Goal: Transaction & Acquisition: Purchase product/service

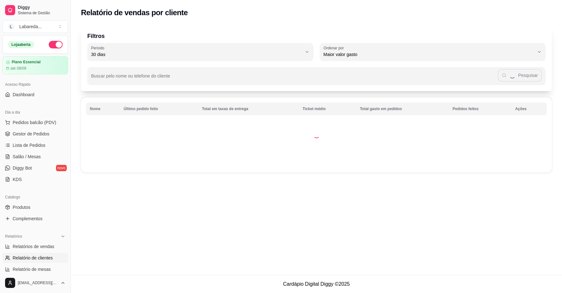
select select "30"
select select "HIGHEST_TOTAL_SPENT_WITH_ORDERS"
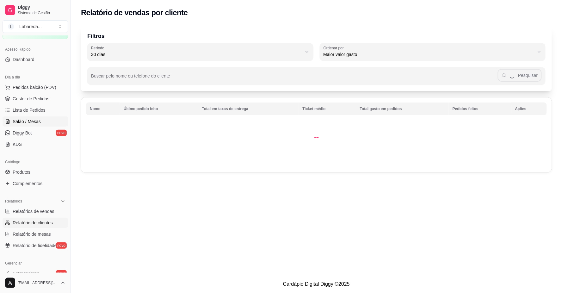
click at [20, 118] on link "Salão / Mesas" at bounding box center [35, 121] width 65 height 10
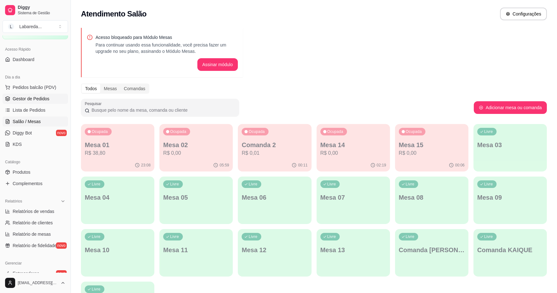
click at [23, 99] on span "Gestor de Pedidos" at bounding box center [31, 98] width 37 height 6
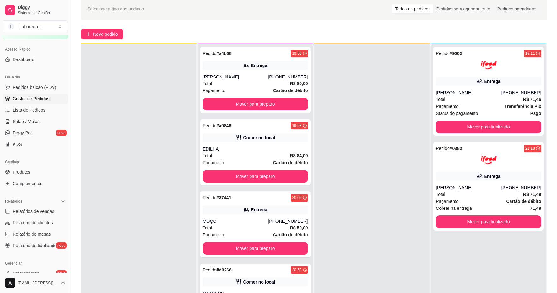
scroll to position [96, 0]
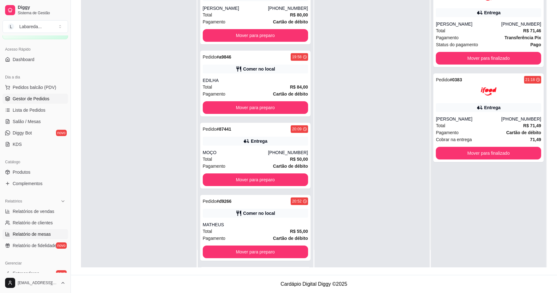
click at [15, 231] on span "Relatório de mesas" at bounding box center [32, 234] width 38 height 6
select select "TOTAL_OF_ORDERS"
select select "7"
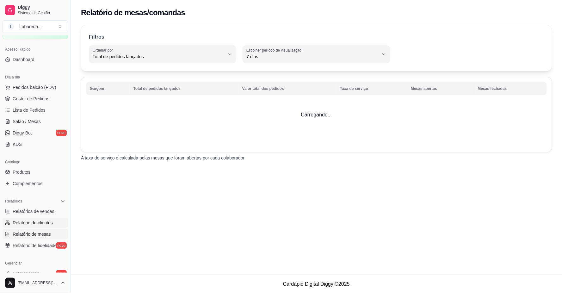
click at [17, 224] on span "Relatório de clientes" at bounding box center [33, 222] width 40 height 6
select select "30"
select select "HIGHEST_TOTAL_SPENT_WITH_ORDERS"
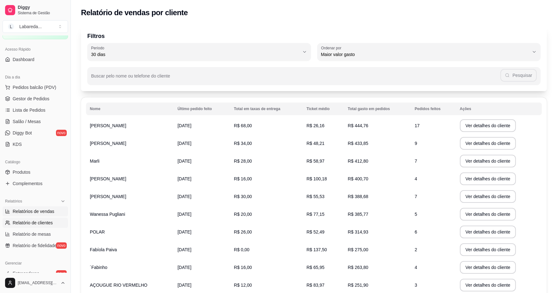
click at [18, 213] on span "Relatórios de vendas" at bounding box center [34, 211] width 42 height 6
select select "ALL"
select select "0"
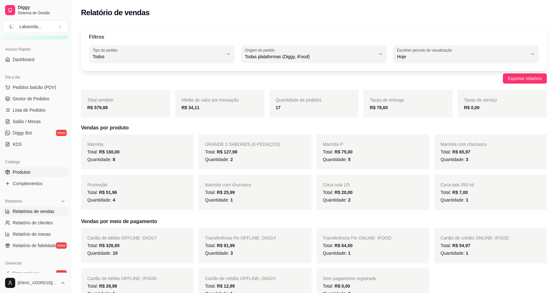
drag, startPoint x: 17, startPoint y: 163, endPoint x: 17, endPoint y: 167, distance: 3.5
click at [17, 164] on div "Catálogo" at bounding box center [35, 162] width 65 height 10
click at [18, 168] on link "Produtos" at bounding box center [35, 172] width 65 height 10
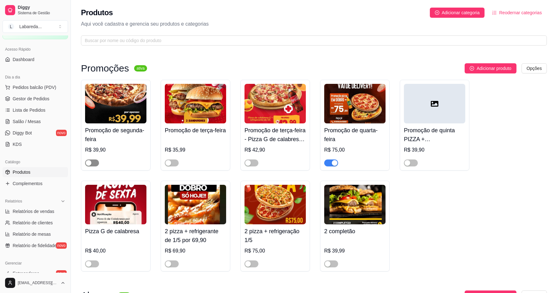
click at [92, 160] on button "button" at bounding box center [92, 162] width 14 height 7
click at [28, 86] on span "Pedidos balcão (PDV)" at bounding box center [35, 87] width 44 height 6
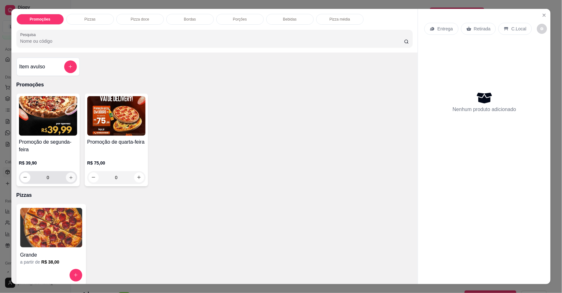
click at [68, 176] on icon "increase-product-quantity" at bounding box center [70, 177] width 5 height 5
type input "1"
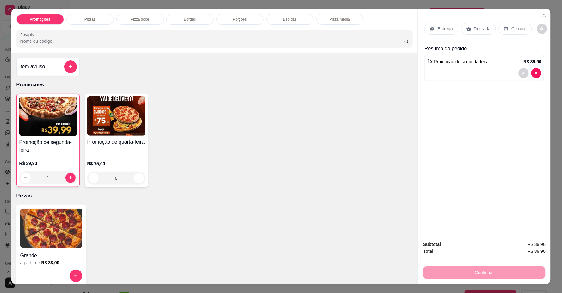
click at [469, 74] on div at bounding box center [484, 73] width 114 height 10
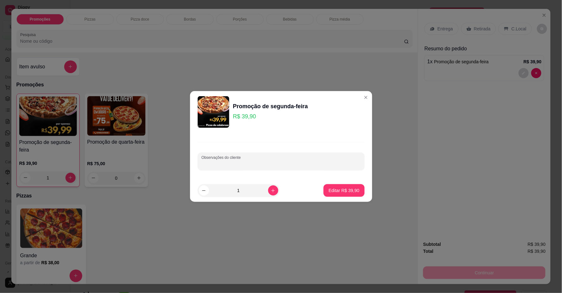
click at [228, 164] on input "Observações do cliente" at bounding box center [280, 164] width 159 height 6
type input "1 PIZZA DE CALABRESA"
click at [328, 185] on button "Editar R$ 39,90" at bounding box center [344, 190] width 40 height 12
type input "0"
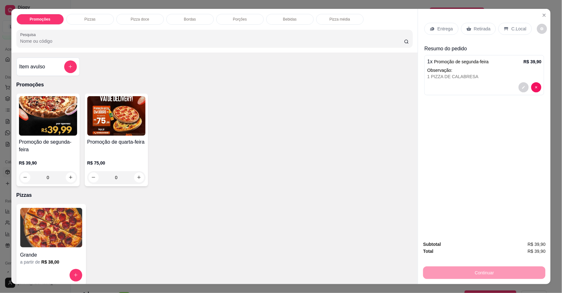
click at [449, 31] on p "Entrega" at bounding box center [444, 29] width 15 height 6
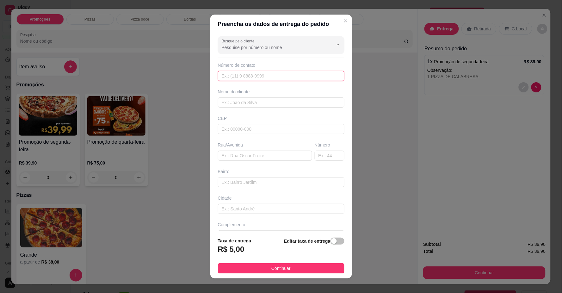
click at [290, 78] on input "text" at bounding box center [281, 76] width 126 height 10
type input "[PHONE_NUMBER]"
click at [298, 105] on input "text" at bounding box center [281, 102] width 126 height 10
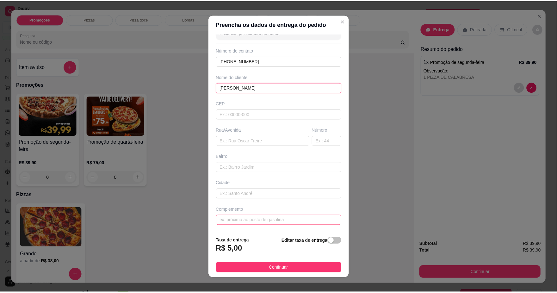
scroll to position [5, 0]
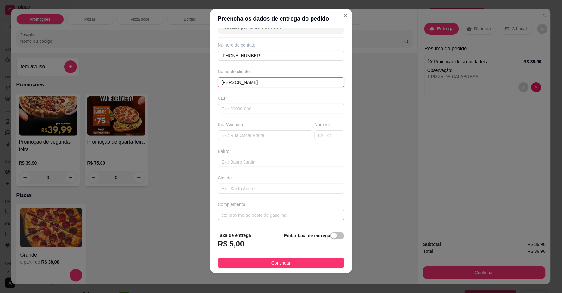
type input "[PERSON_NAME]"
click at [293, 213] on input "text" at bounding box center [281, 215] width 126 height 10
type input "LOCALIZAÇÃO"
click at [271, 261] on span "Continuar" at bounding box center [280, 262] width 19 height 7
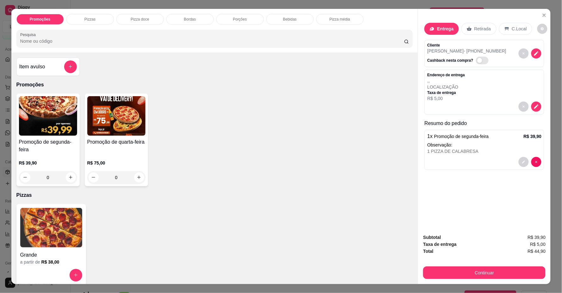
click at [462, 143] on p "Observação:" at bounding box center [484, 145] width 114 height 6
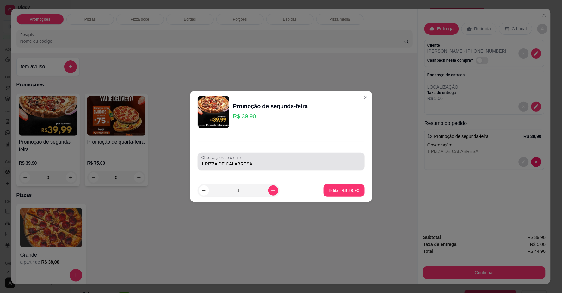
drag, startPoint x: 280, startPoint y: 165, endPoint x: 283, endPoint y: 170, distance: 5.6
click at [282, 167] on div "1 PIZZA DE CALABRESA" at bounding box center [280, 161] width 159 height 13
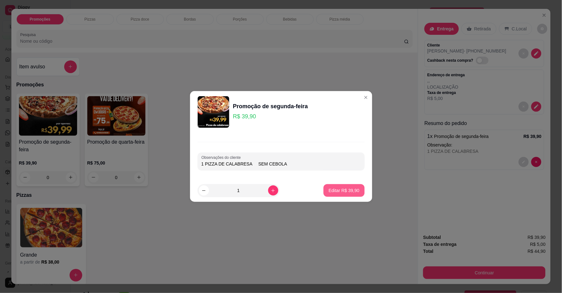
type input "1 PIZZA DE CALABRESA SEM CEBOLA"
click at [343, 193] on p "Editar R$ 39,90" at bounding box center [344, 190] width 31 height 6
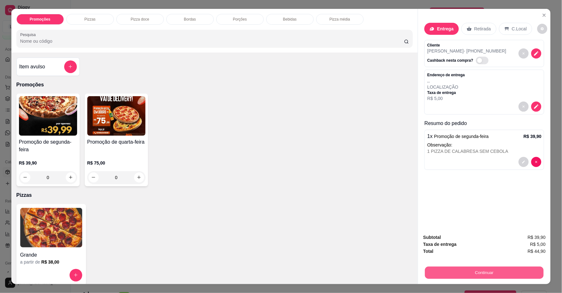
click at [463, 272] on button "Continuar" at bounding box center [484, 273] width 119 height 12
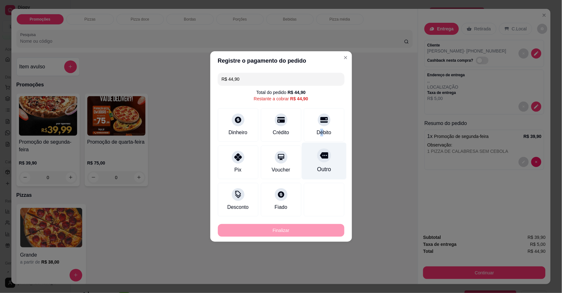
drag, startPoint x: 316, startPoint y: 133, endPoint x: 319, endPoint y: 137, distance: 5.3
click at [317, 133] on div "Débito" at bounding box center [323, 133] width 15 height 8
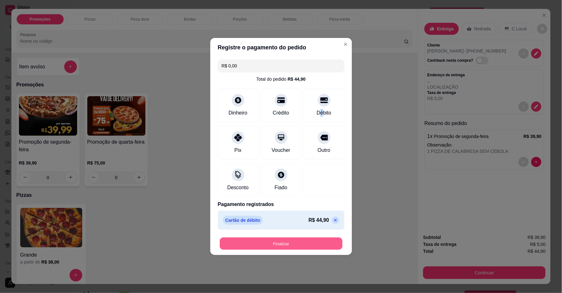
click at [286, 247] on button "Finalizar" at bounding box center [281, 243] width 123 height 12
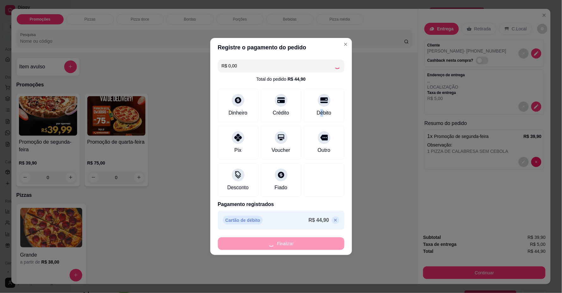
type input "-R$ 44,90"
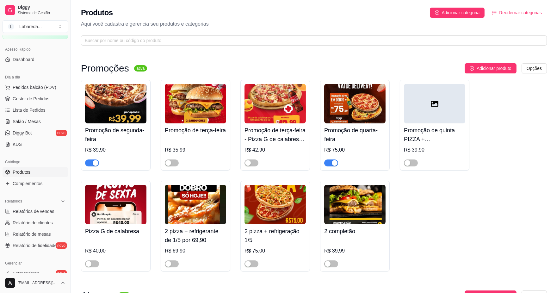
click at [112, 131] on h4 "Promoção de segunda-feira" at bounding box center [115, 135] width 61 height 18
